Goal: Transaction & Acquisition: Purchase product/service

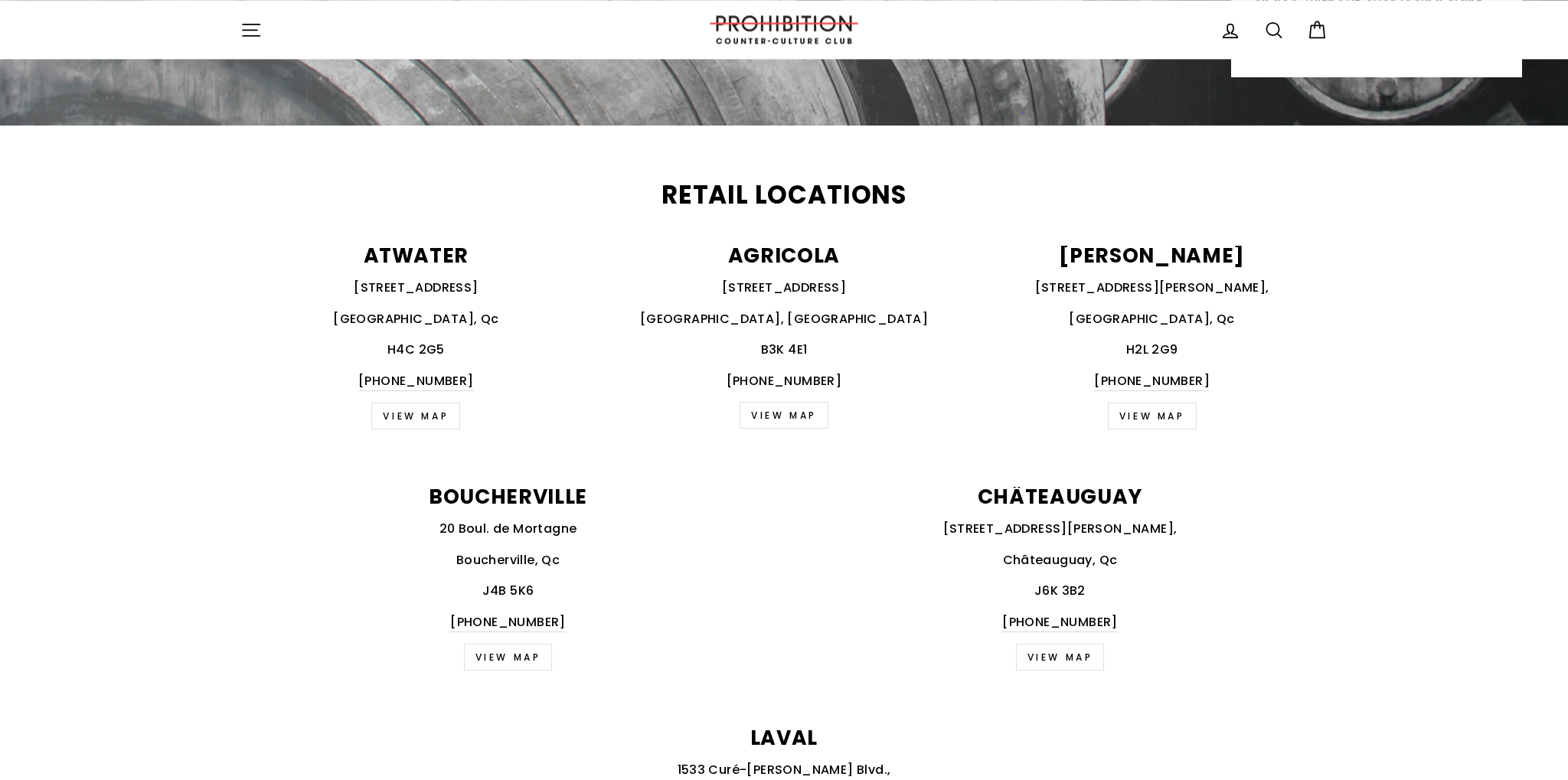
scroll to position [484, 0]
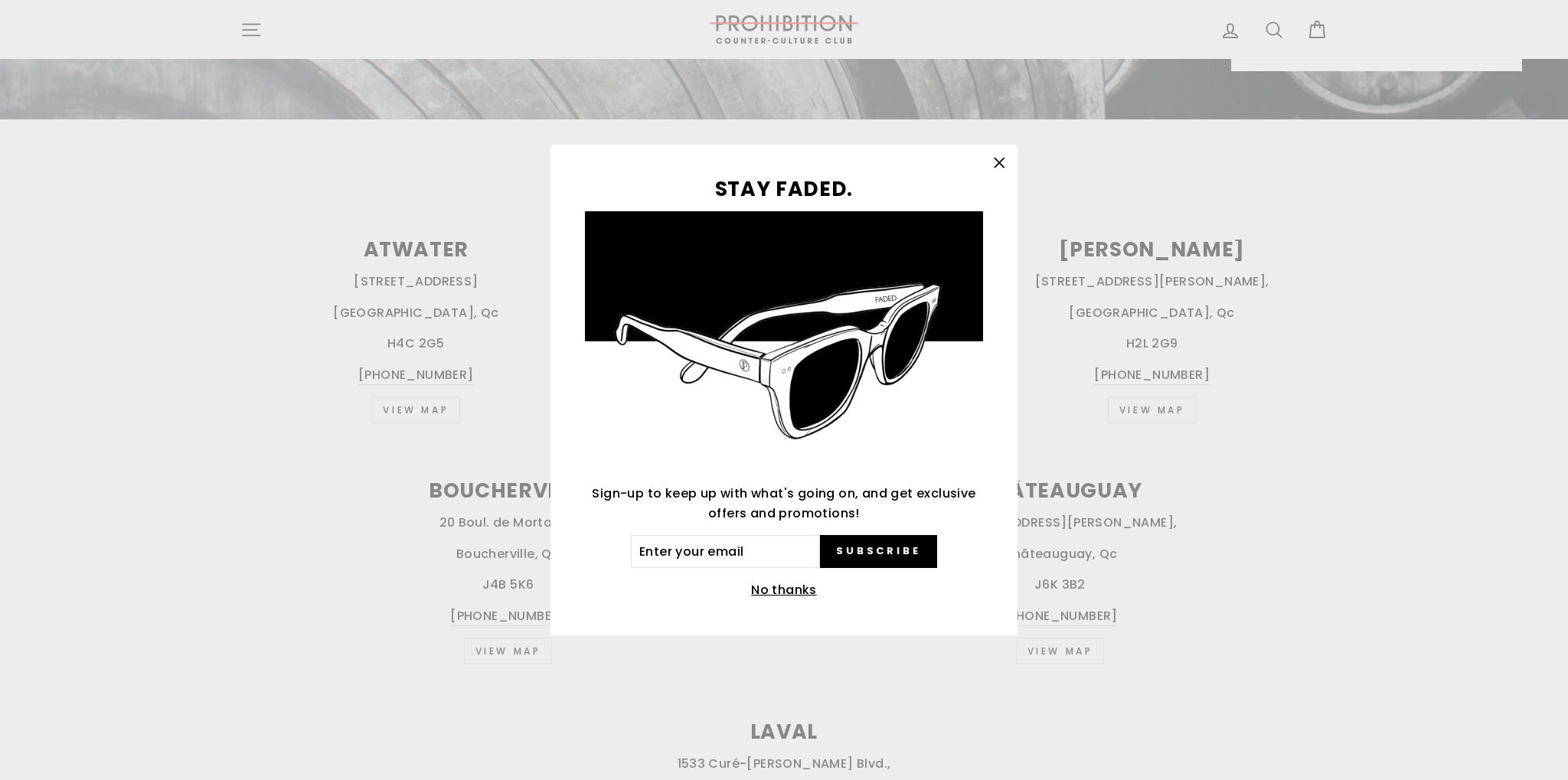
click at [1002, 172] on icon "button" at bounding box center [999, 163] width 22 height 22
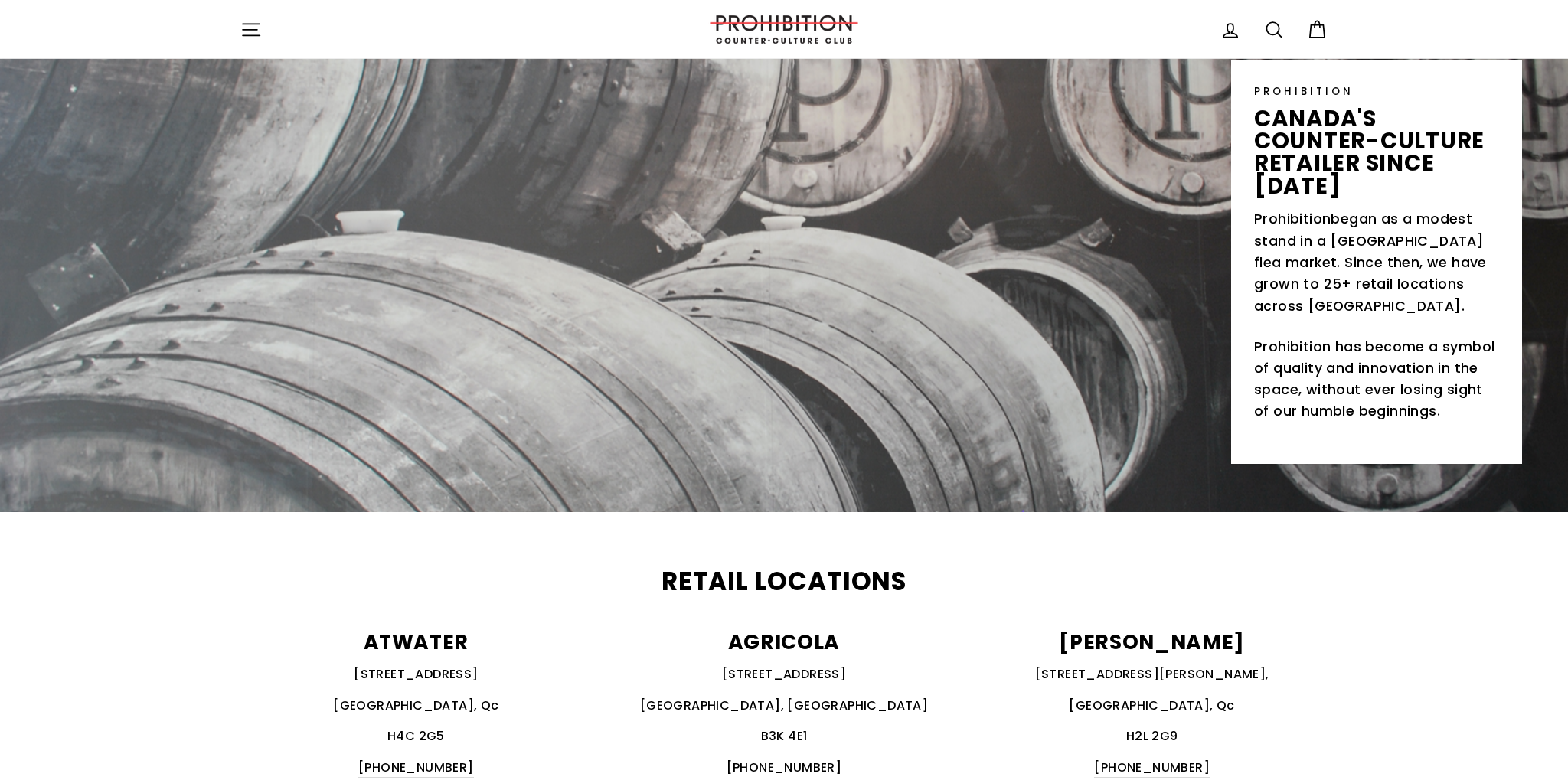
scroll to position [0, 0]
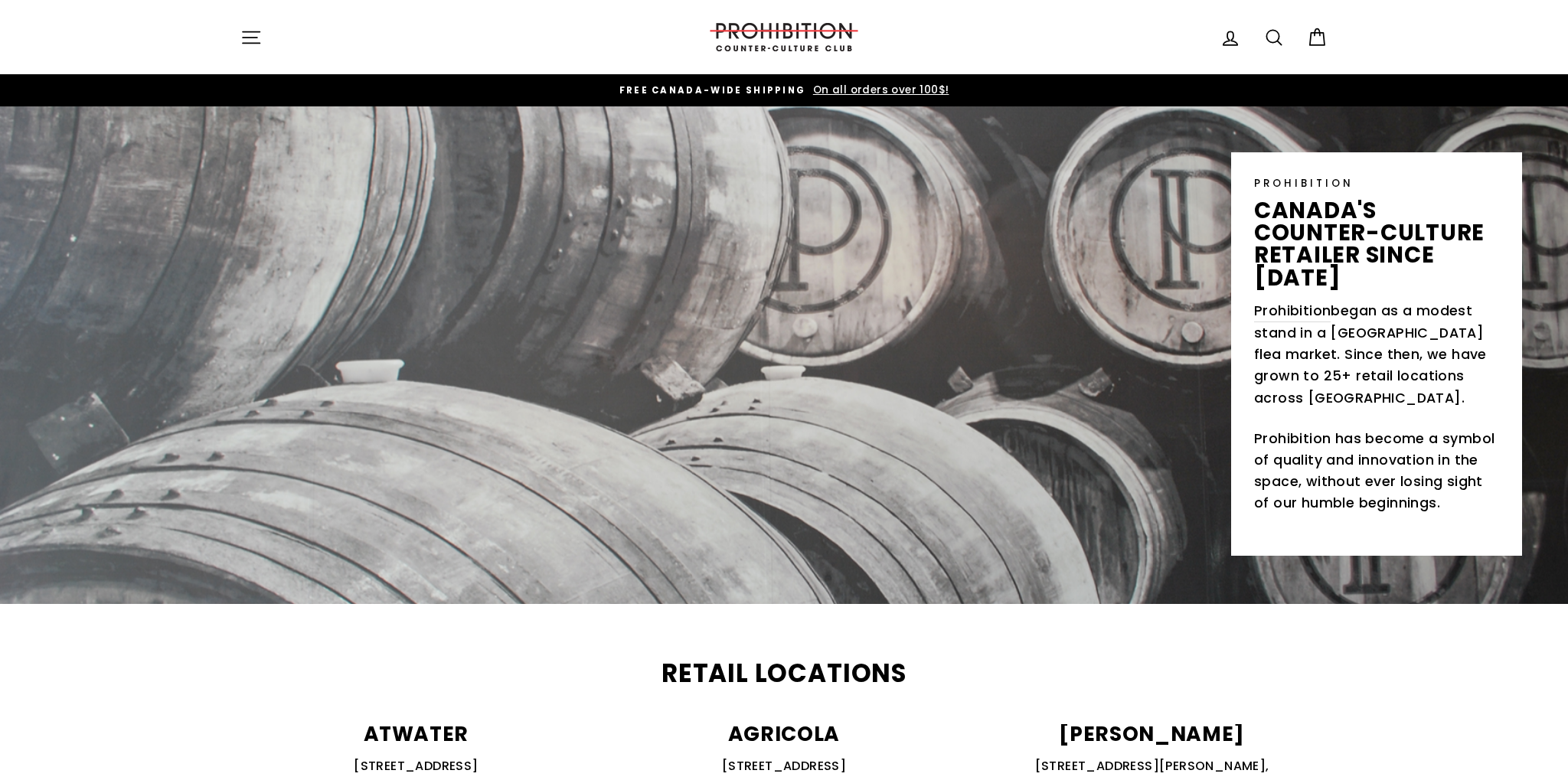
click at [241, 34] on icon "button" at bounding box center [251, 37] width 22 height 22
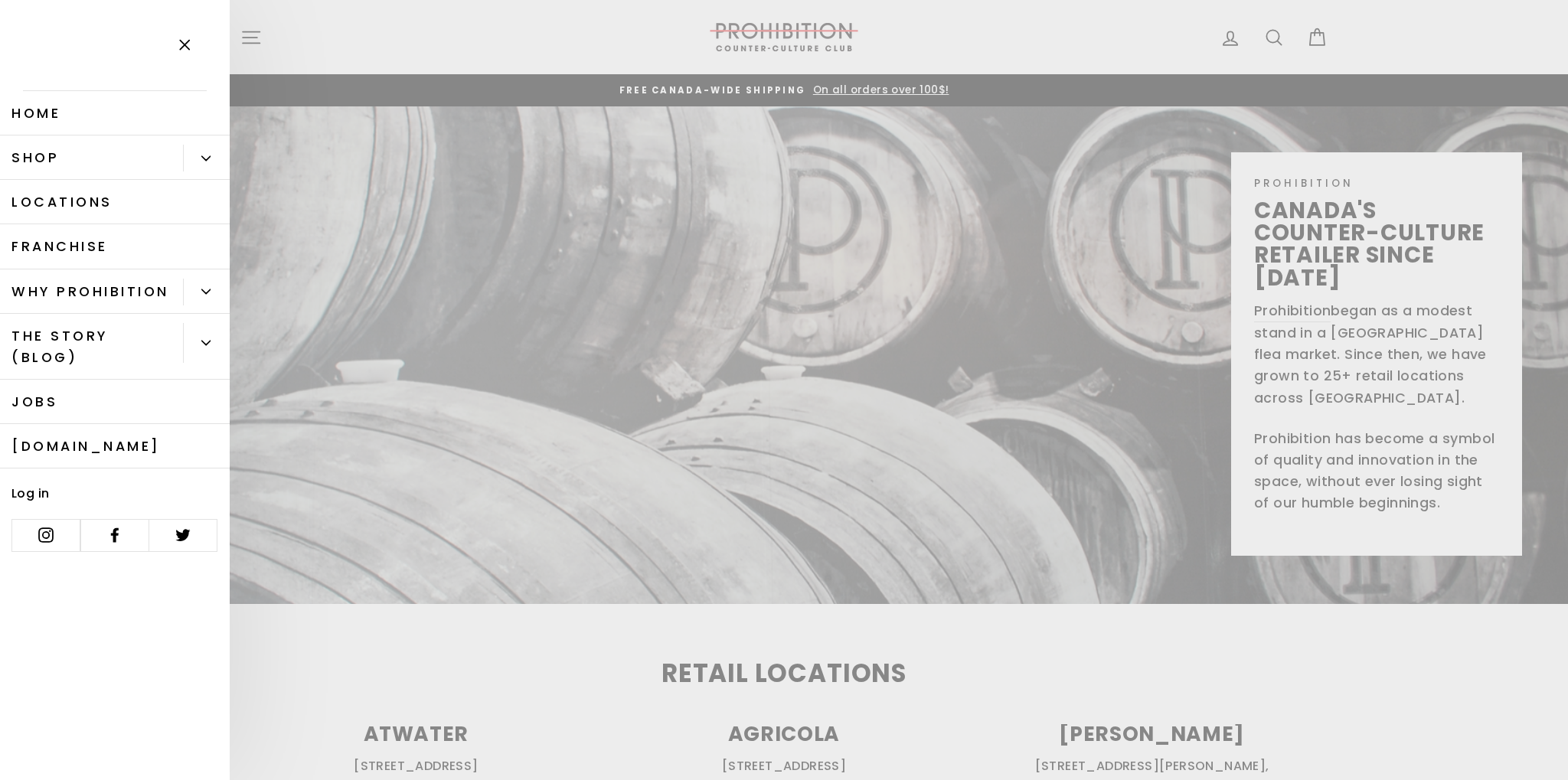
click at [144, 160] on link "Shop" at bounding box center [91, 157] width 183 height 44
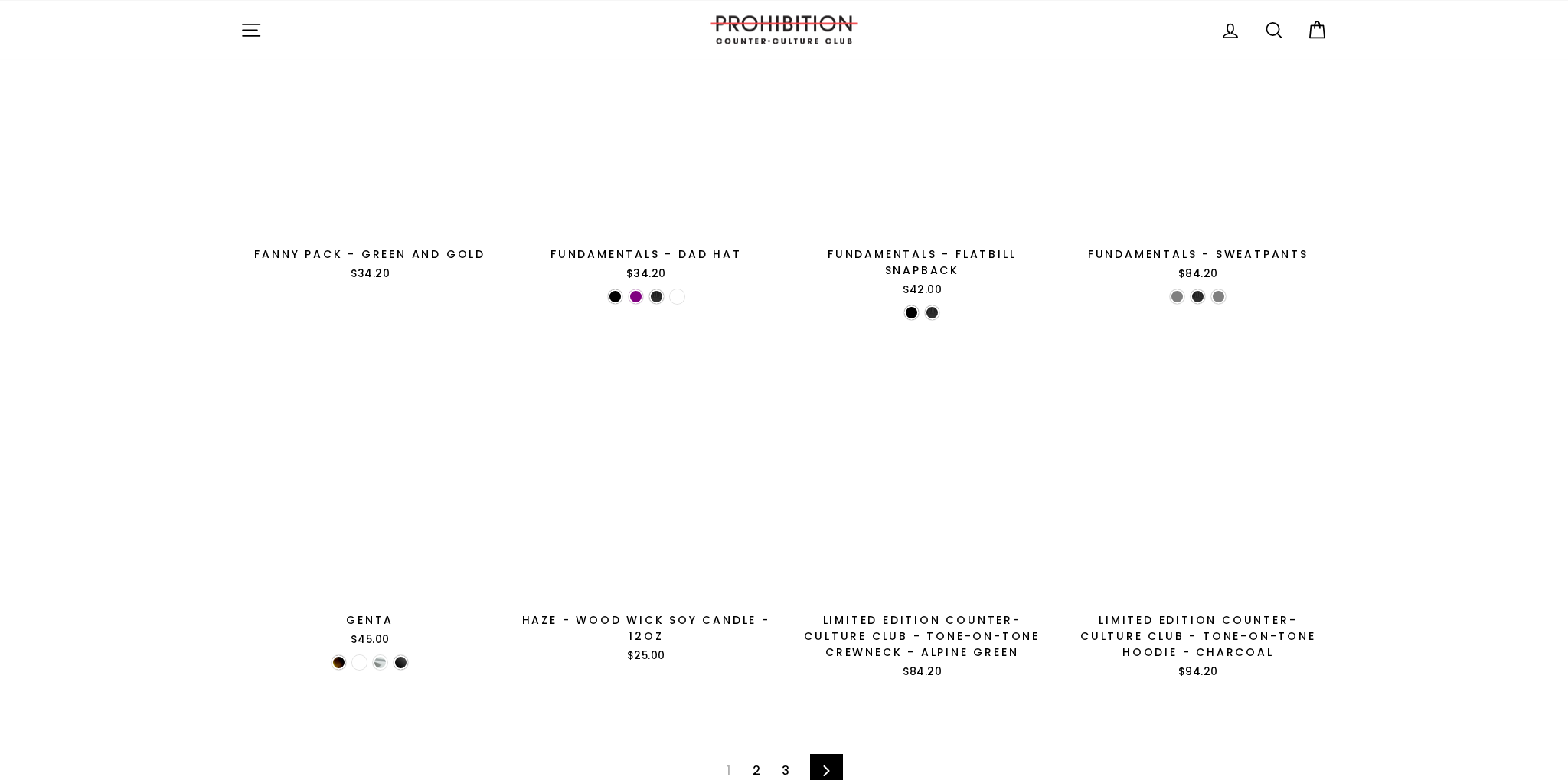
scroll to position [2435, 0]
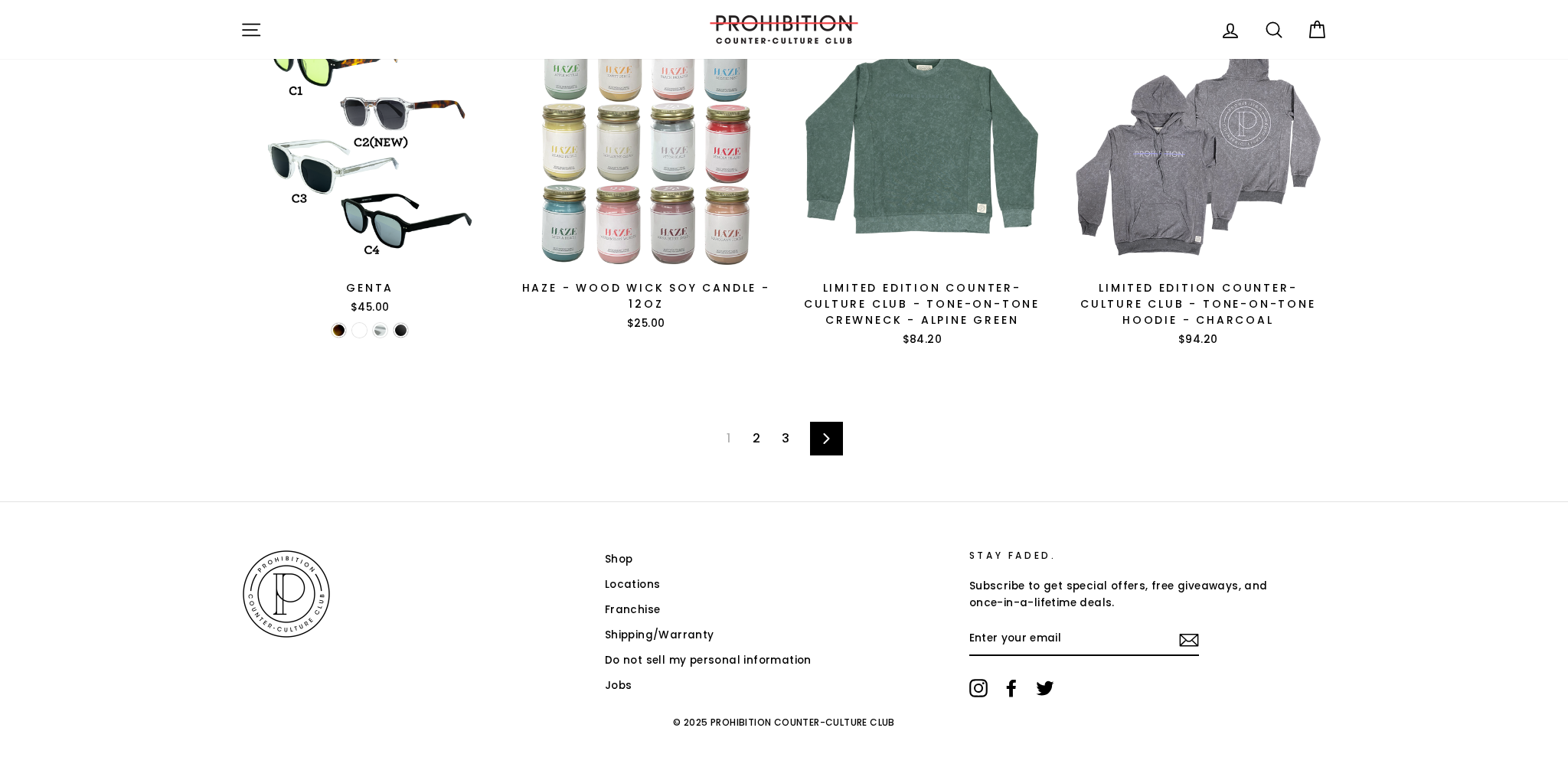
click at [820, 436] on link "Next" at bounding box center [826, 438] width 33 height 34
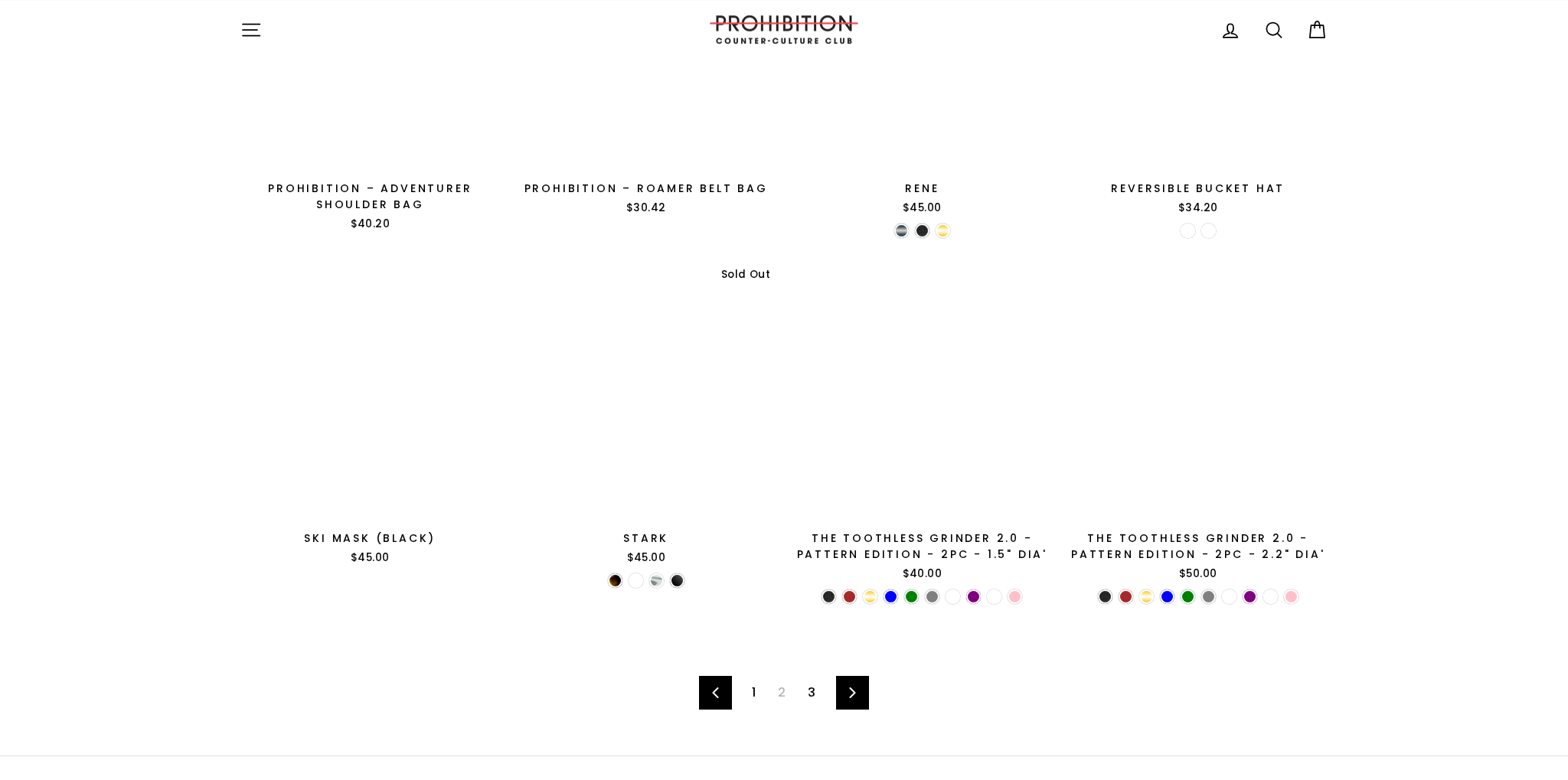
scroll to position [2383, 0]
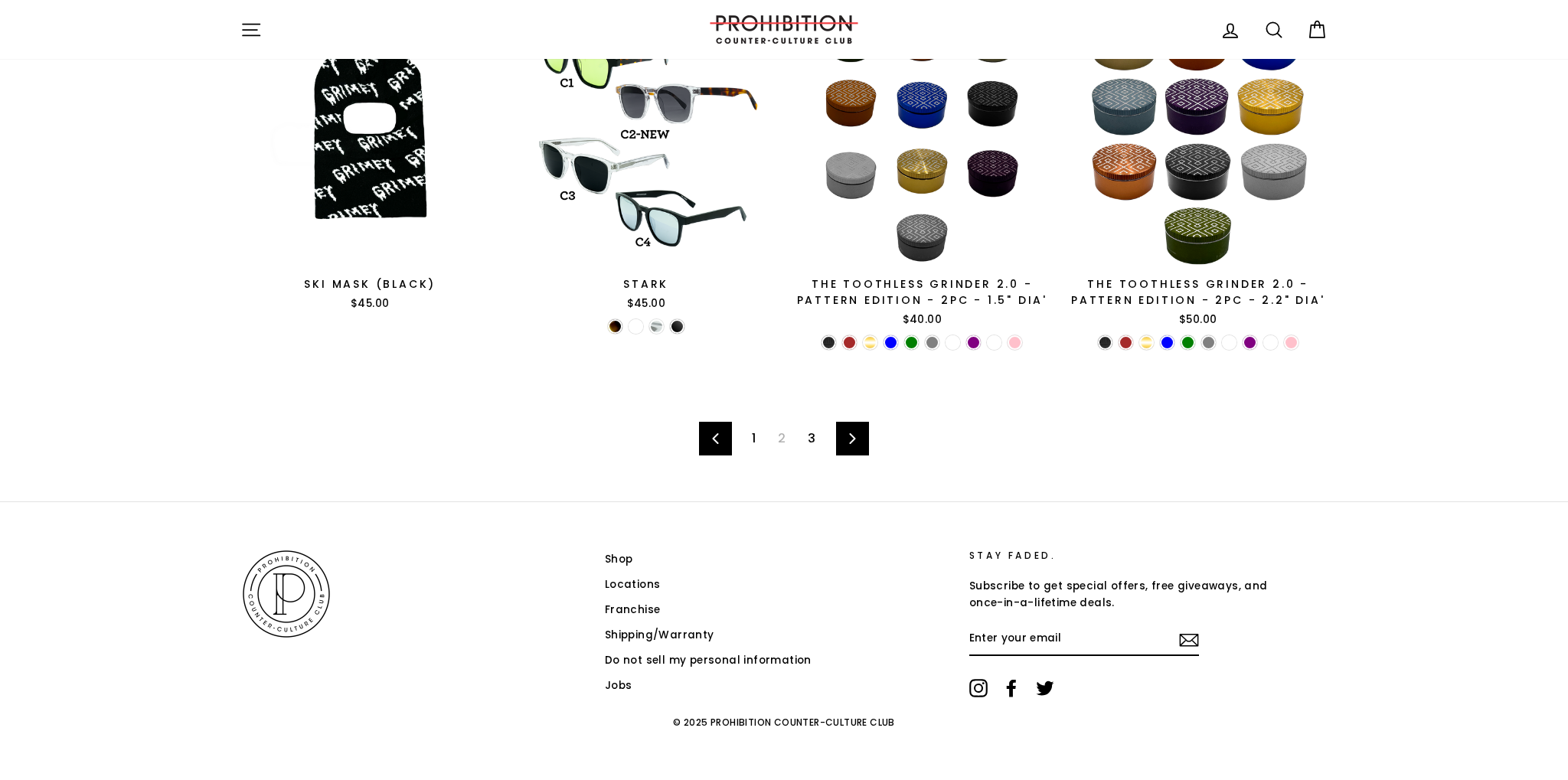
click at [842, 433] on link "Next" at bounding box center [853, 438] width 33 height 34
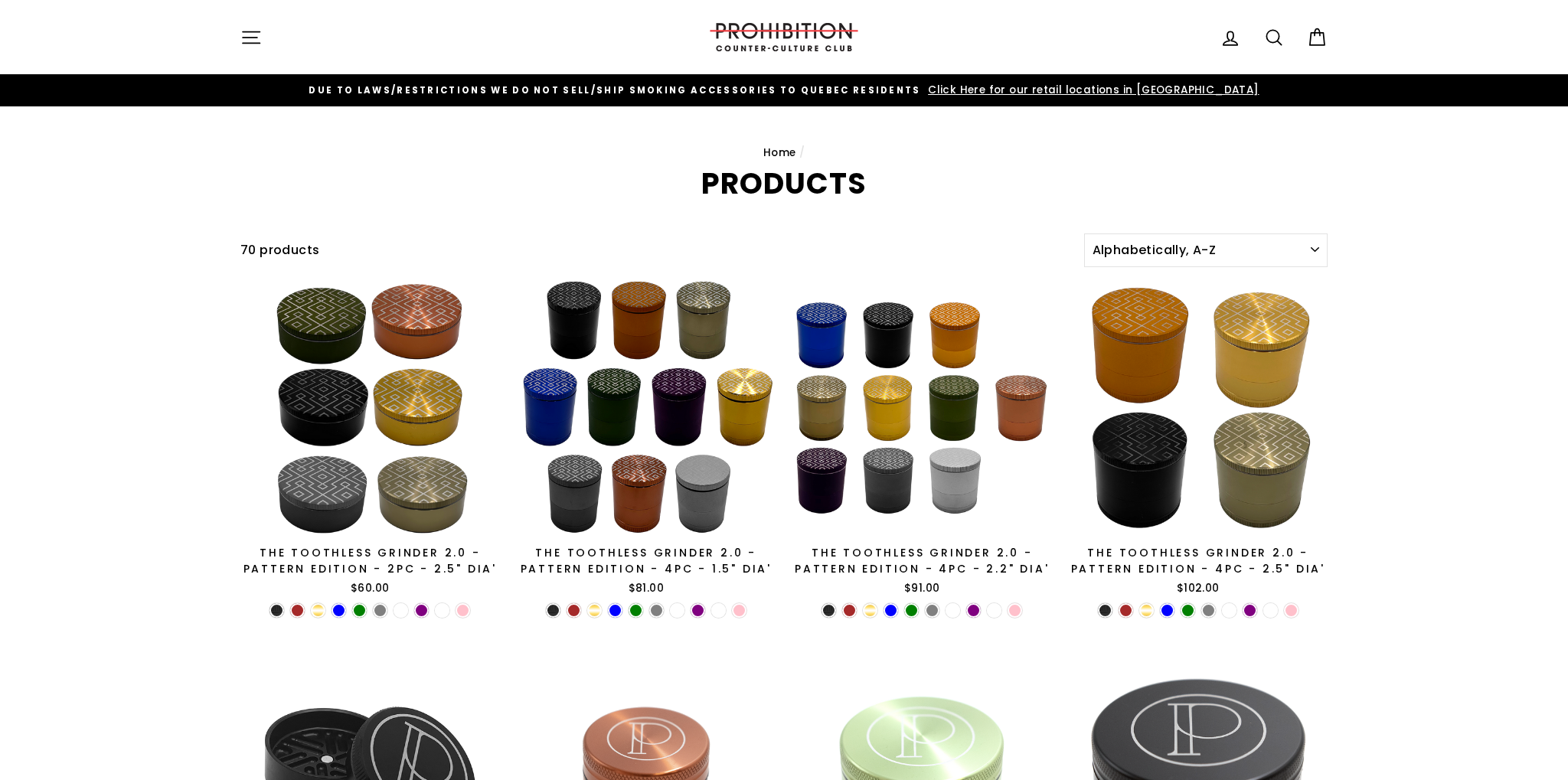
click at [247, 32] on icon "button" at bounding box center [251, 37] width 17 height 11
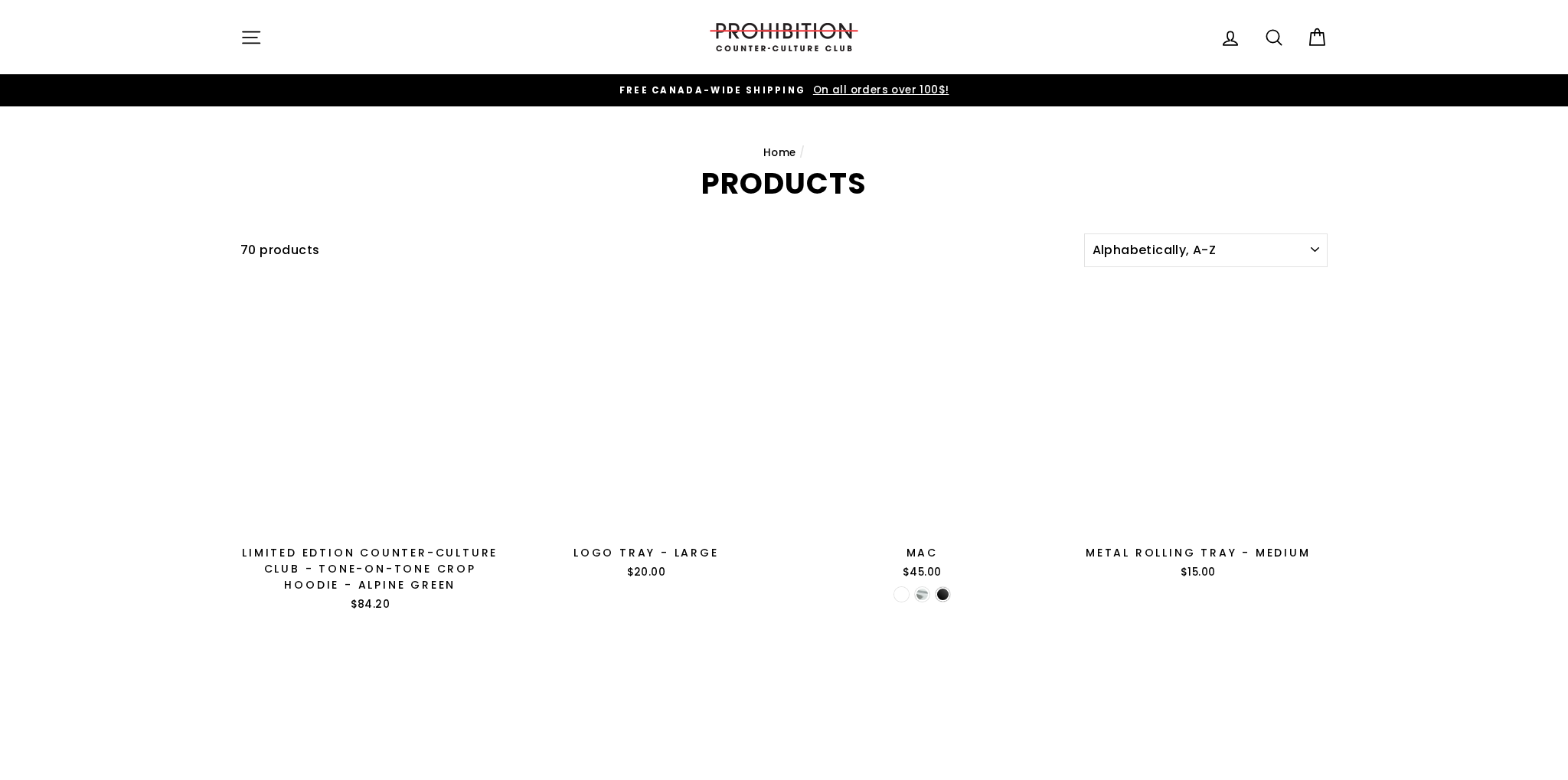
scroll to position [2383, 0]
